Goal: Information Seeking & Learning: Compare options

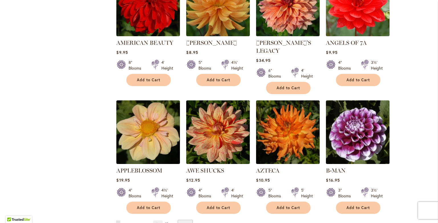
scroll to position [410, 0]
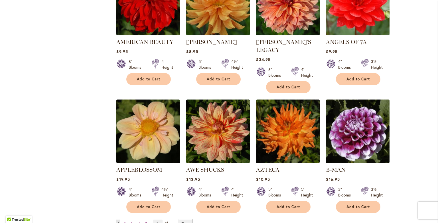
click at [288, 21] on img at bounding box center [288, 3] width 67 height 67
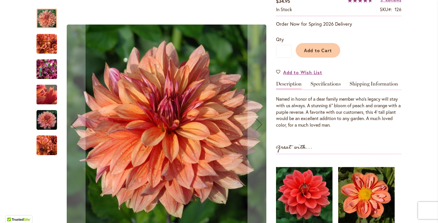
scroll to position [126, 0]
click at [44, 40] on img "Andy's Legacy" at bounding box center [46, 44] width 21 height 21
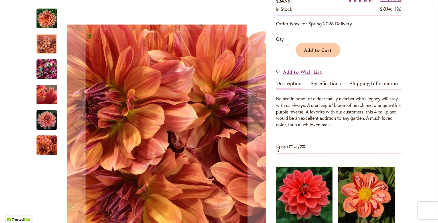
click at [42, 60] on img "Andy's Legacy" at bounding box center [46, 69] width 21 height 27
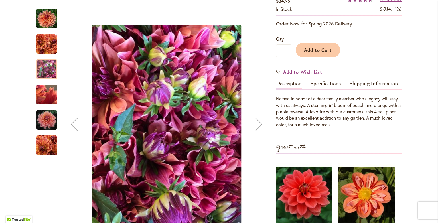
click at [45, 98] on img "Andy's Legacy" at bounding box center [46, 94] width 41 height 31
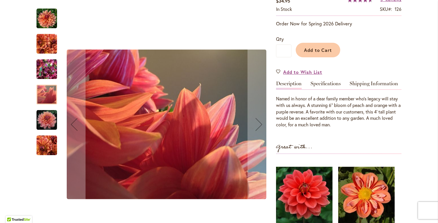
click at [49, 116] on img "Andy's Legacy" at bounding box center [46, 120] width 21 height 21
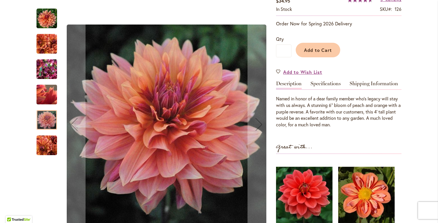
click at [44, 150] on img "Andy's Legacy" at bounding box center [46, 145] width 21 height 21
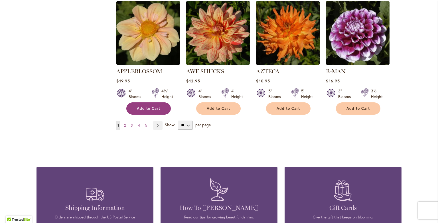
scroll to position [509, 0]
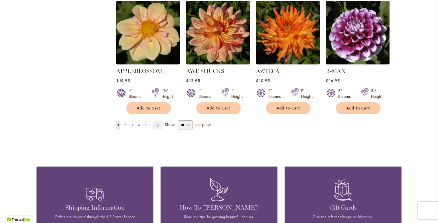
click at [125, 123] on span "2" at bounding box center [125, 125] width 2 height 4
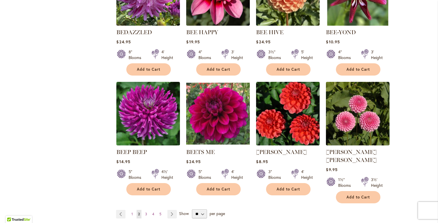
scroll to position [429, 0]
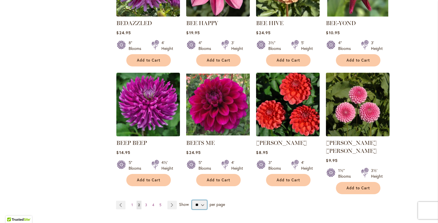
click at [202, 200] on select "** ** ** **" at bounding box center [199, 204] width 15 height 9
select select "**"
click at [192, 200] on select "** ** ** **" at bounding box center [199, 204] width 15 height 9
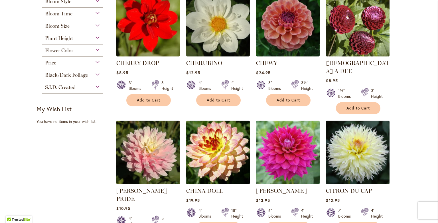
scroll to position [270, 0]
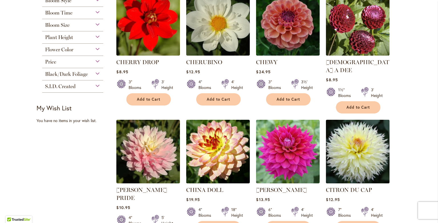
click at [352, 158] on img at bounding box center [357, 151] width 67 height 67
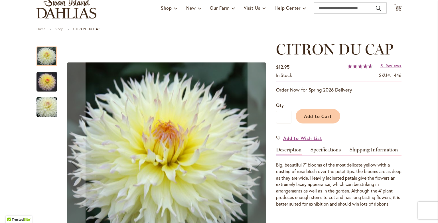
scroll to position [44, 0]
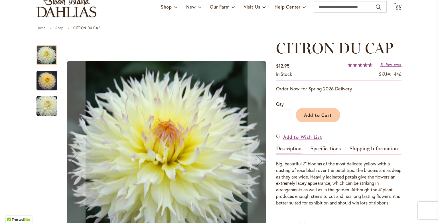
click at [44, 79] on img "CITRON DU CAP" at bounding box center [46, 80] width 21 height 21
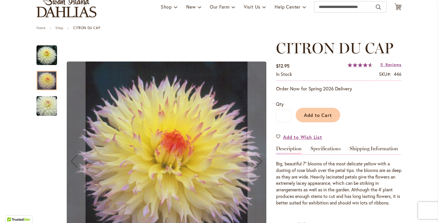
click at [44, 100] on img "CITRON DU CAP" at bounding box center [46, 105] width 41 height 27
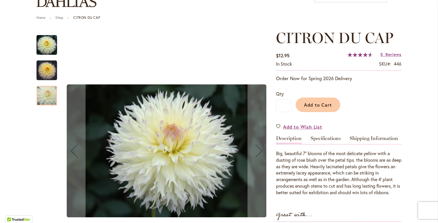
scroll to position [57, 0]
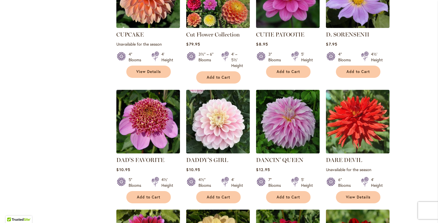
scroll to position [936, 0]
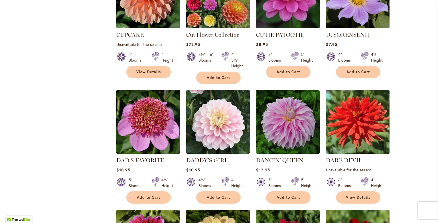
click at [155, 89] on img at bounding box center [148, 122] width 67 height 67
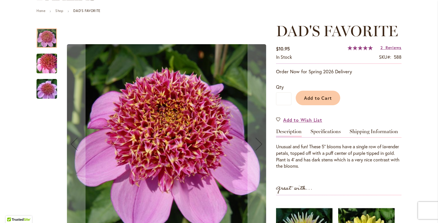
scroll to position [62, 0]
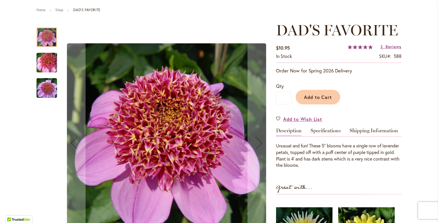
click at [48, 54] on img "DAD'S FAVORITE" at bounding box center [46, 62] width 41 height 27
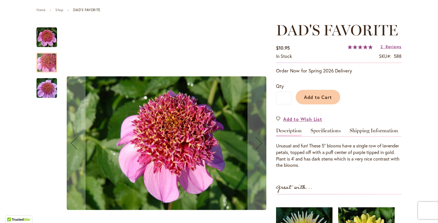
click at [43, 80] on img "DAD'S FAVORITE" at bounding box center [46, 87] width 41 height 27
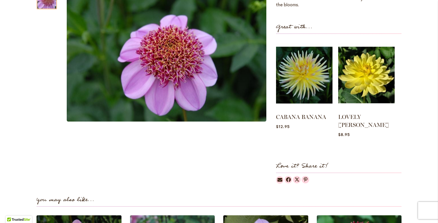
scroll to position [223, 0]
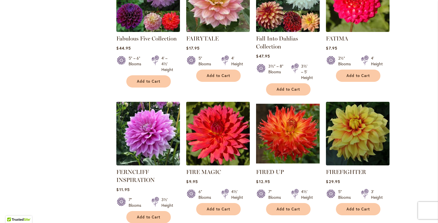
scroll to position [1917, 0]
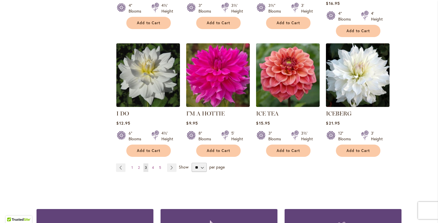
scroll to position [1973, 0]
